Goal: Task Accomplishment & Management: Manage account settings

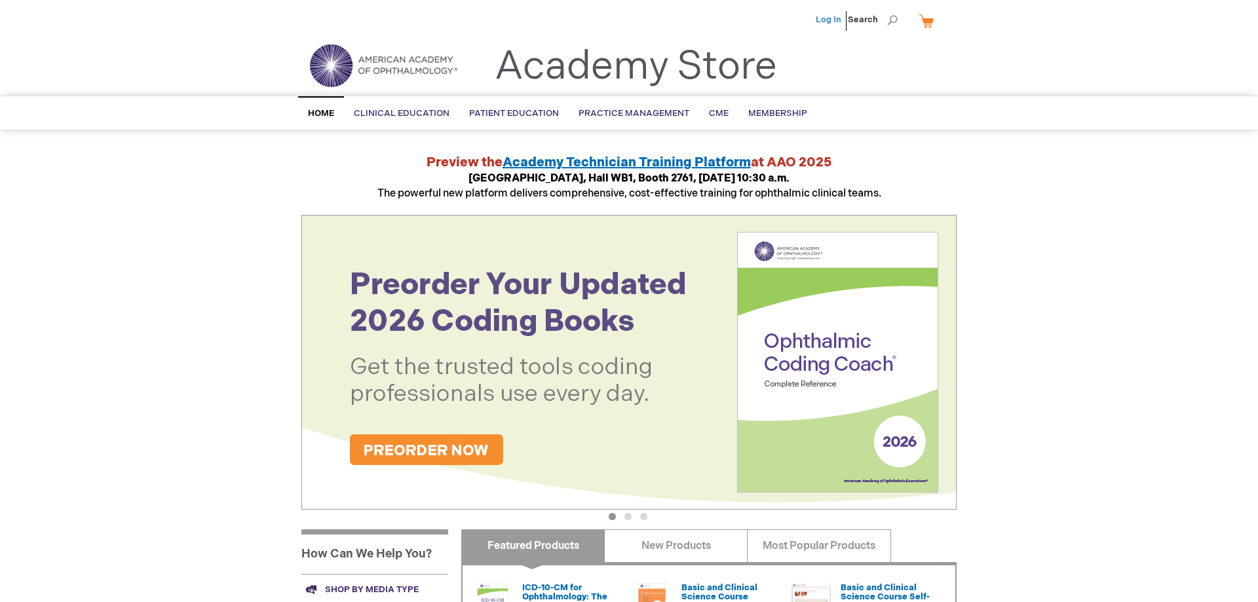
click at [831, 21] on link "Log In" at bounding box center [829, 19] width 26 height 10
click at [779, 19] on span "[PERSON_NAME]" at bounding box center [763, 19] width 73 height 10
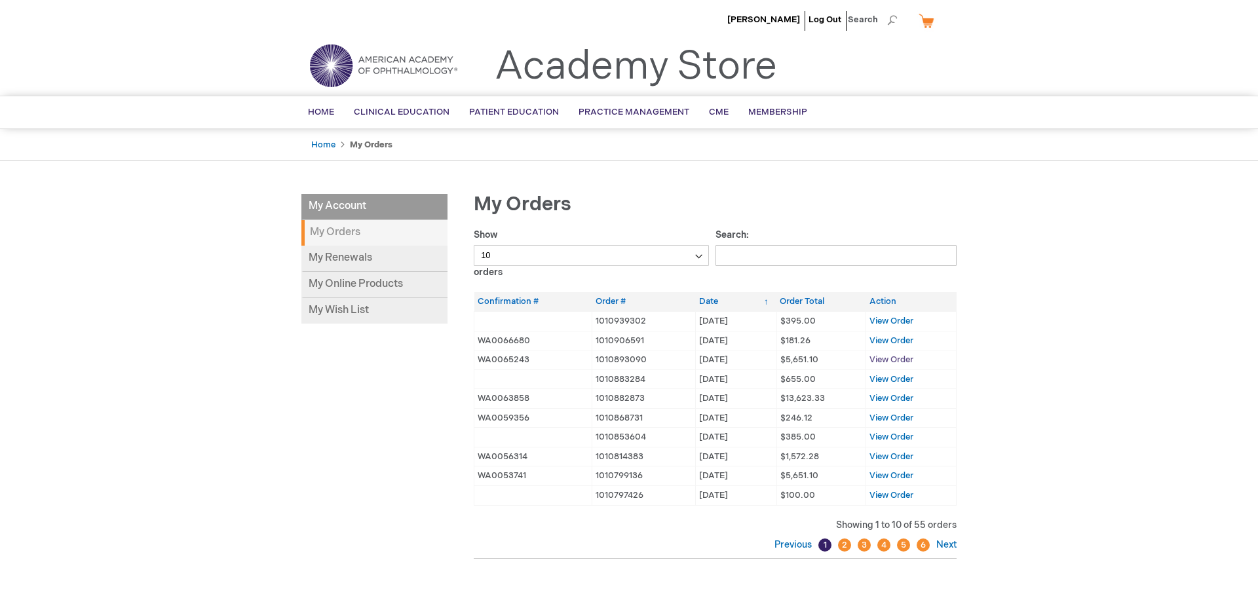
click at [902, 357] on span "View Order" at bounding box center [891, 359] width 44 height 10
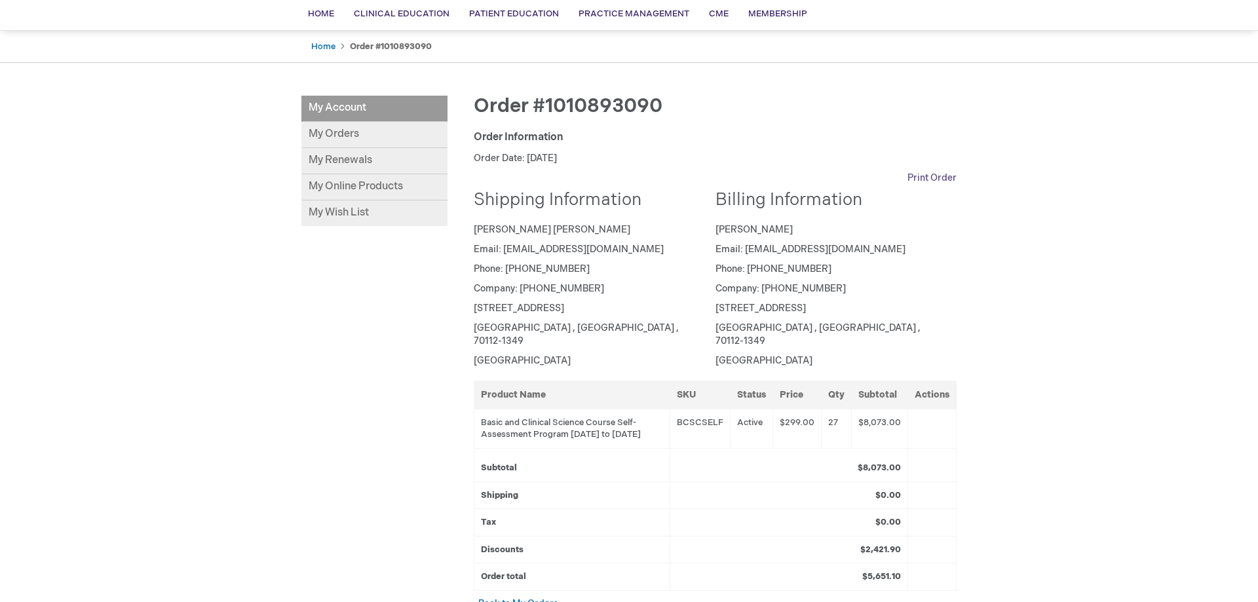
scroll to position [67, 0]
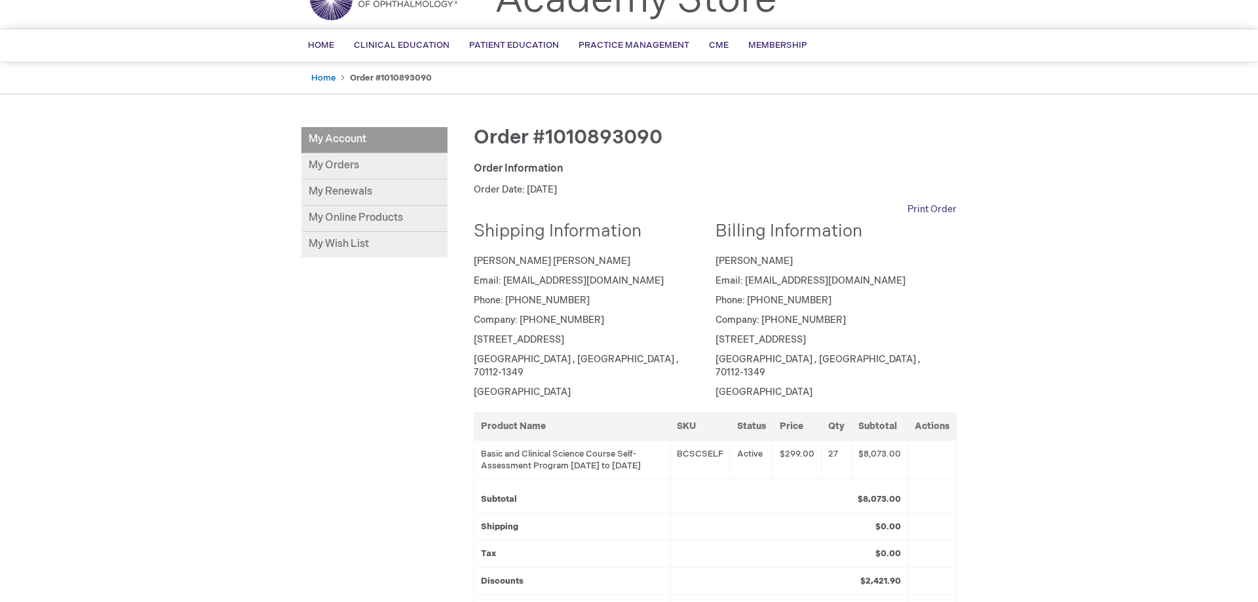
click at [933, 214] on link "Print Order" at bounding box center [931, 209] width 49 height 13
